Goal: Task Accomplishment & Management: Manage account settings

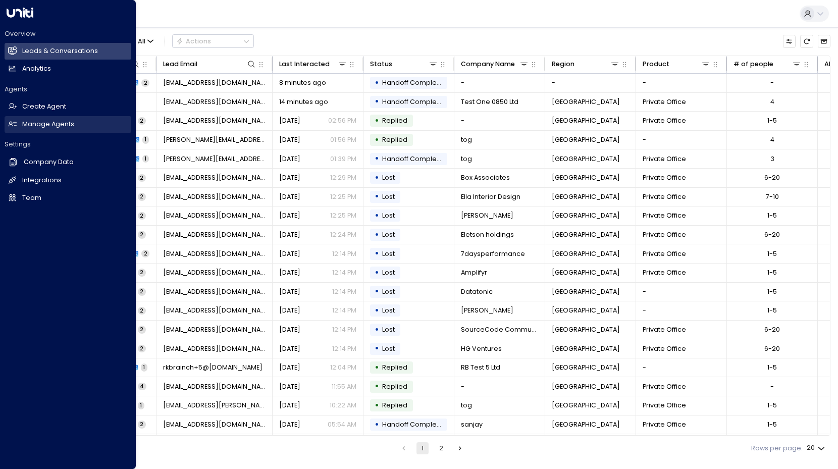
click at [37, 126] on h2 "Manage Agents" at bounding box center [48, 125] width 52 height 10
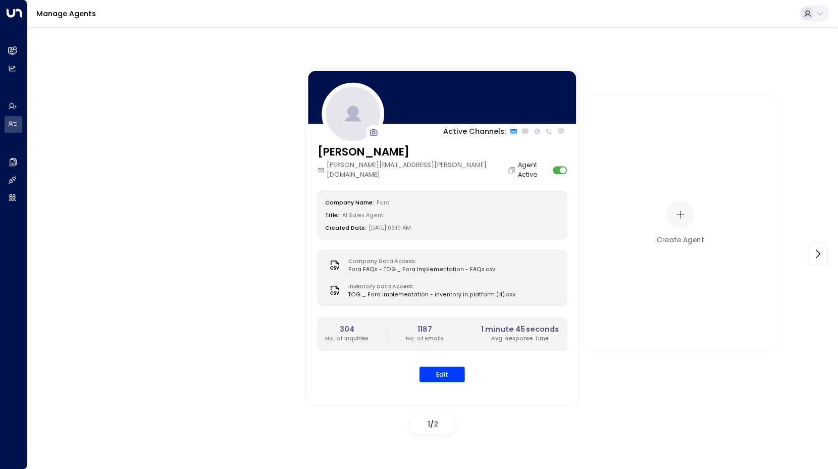
click at [387, 210] on div "Title: AI Sales Agent" at bounding box center [442, 215] width 234 height 11
click at [442, 367] on button "Edit" at bounding box center [441, 375] width 45 height 16
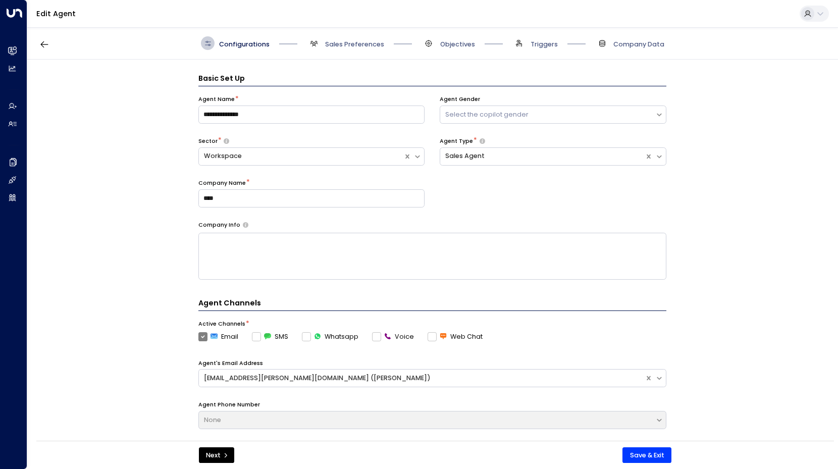
scroll to position [14, 0]
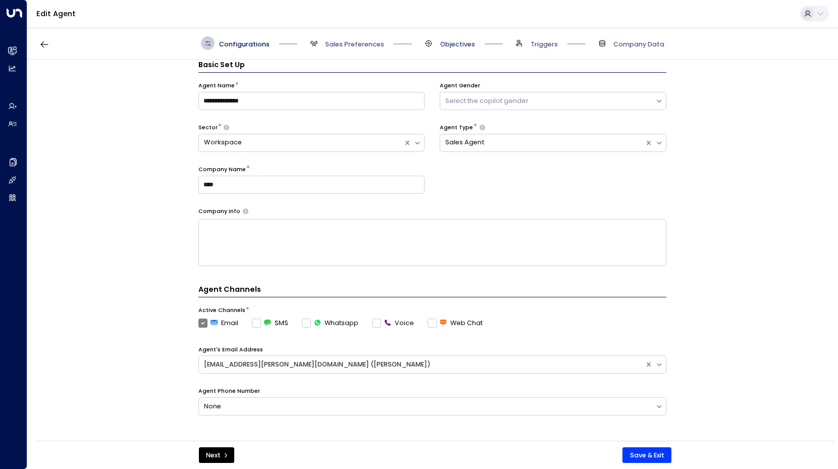
click at [451, 43] on span "Objectives" at bounding box center [457, 44] width 35 height 9
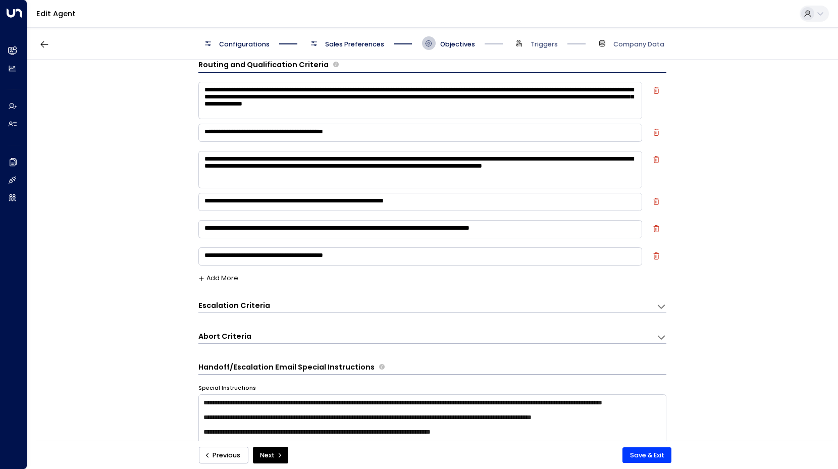
scroll to position [0, 0]
